Goal: Task Accomplishment & Management: Manage account settings

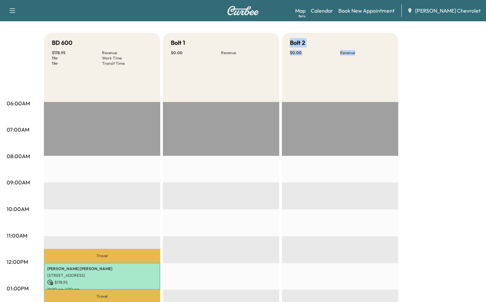
scroll to position [100, 0]
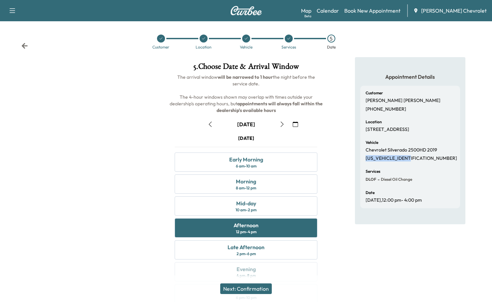
click at [242, 290] on button "Next: Confirmation" at bounding box center [246, 289] width 52 height 11
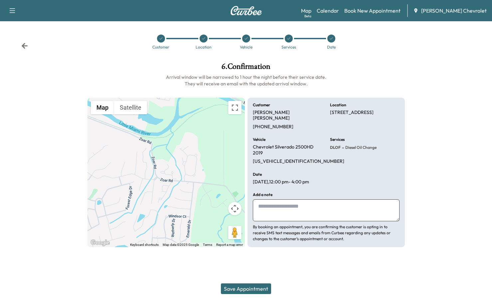
click at [290, 200] on textarea at bounding box center [326, 211] width 147 height 22
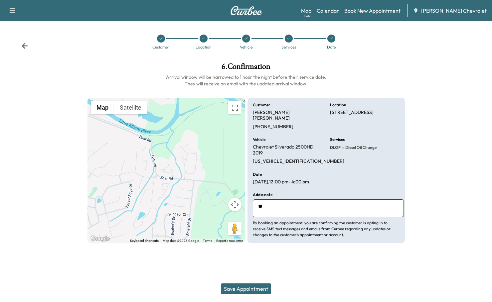
type textarea "*"
type textarea "**********"
click at [248, 292] on button "Save Appointment" at bounding box center [246, 289] width 50 height 11
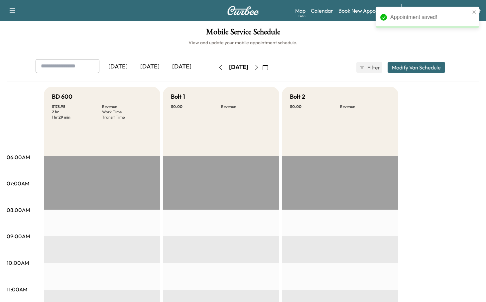
scroll to position [133, 0]
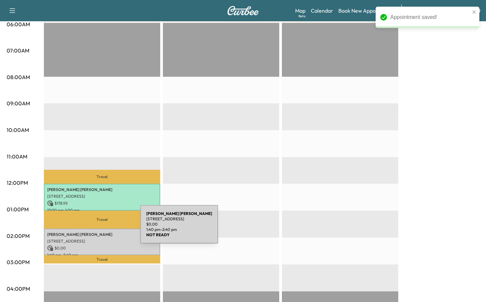
click at [90, 253] on p "1:40 pm - 2:40 pm" at bounding box center [102, 255] width 110 height 5
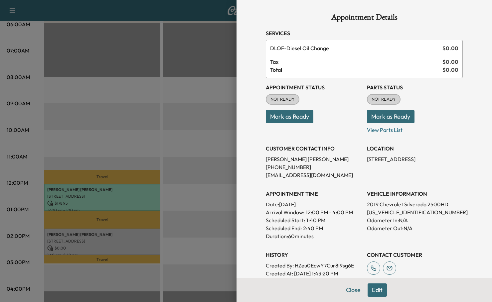
click at [291, 110] on button "Mark as Ready" at bounding box center [290, 116] width 48 height 13
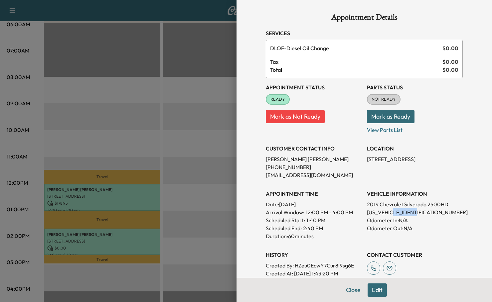
drag, startPoint x: 409, startPoint y: 162, endPoint x: 393, endPoint y: 162, distance: 16.3
click at [393, 209] on p "[US_VEHICLE_IDENTIFICATION_NUMBER]" at bounding box center [415, 213] width 96 height 8
copy p "KF140312"
click at [401, 217] on p "Odometer In: N/A" at bounding box center [415, 221] width 96 height 8
drag, startPoint x: 413, startPoint y: 164, endPoint x: 371, endPoint y: 162, distance: 41.9
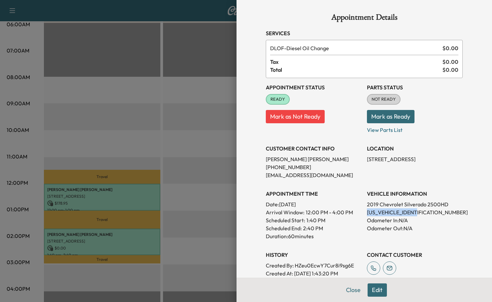
click at [371, 162] on div "Appointment Status READY Mark as Not Ready Parts Status NOT READY Mark as Ready…" at bounding box center [364, 178] width 197 height 200
copy p "[US_VEHICLE_IDENTIFICATION_NUMBER]"
click at [144, 100] on div at bounding box center [246, 151] width 492 height 302
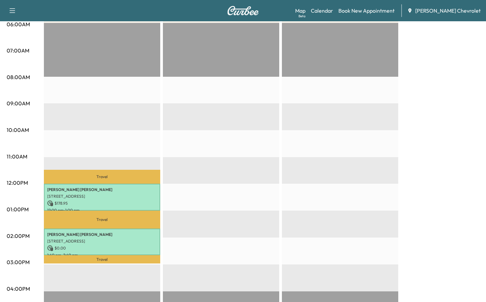
scroll to position [0, 0]
